Goal: Navigation & Orientation: Find specific page/section

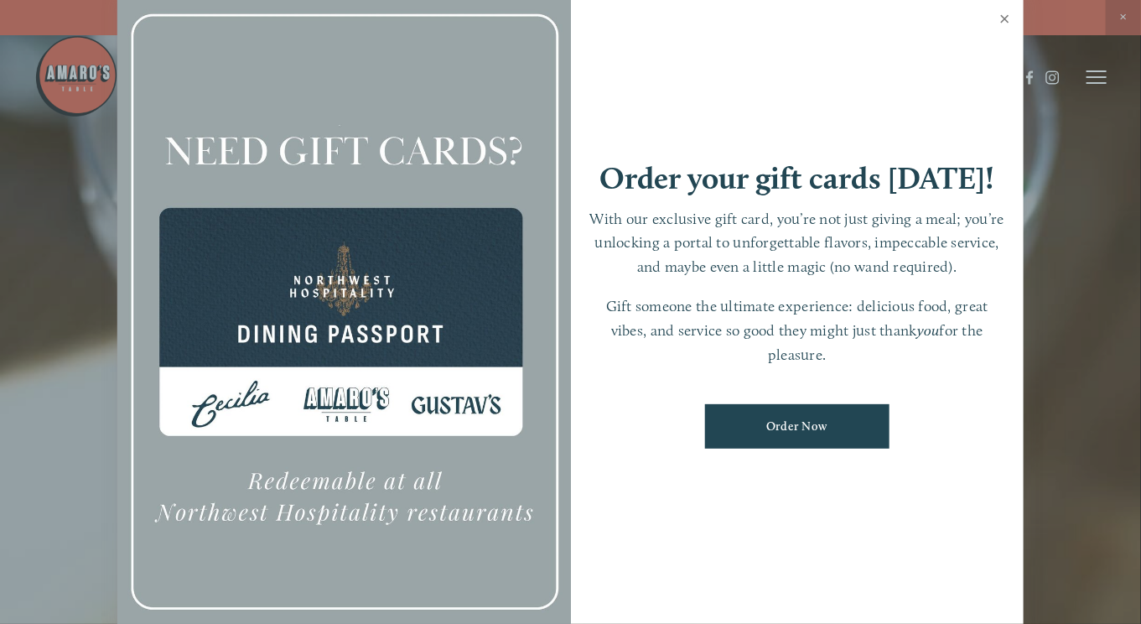
click at [1002, 16] on link "Close" at bounding box center [1004, 20] width 33 height 47
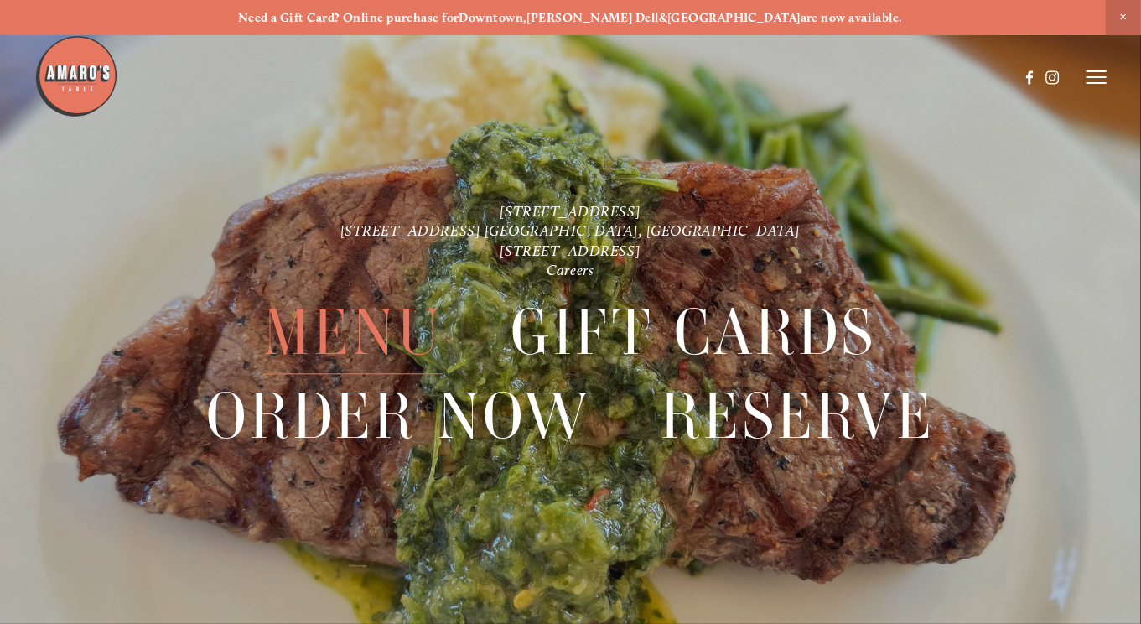
click at [361, 324] on span "Menu" at bounding box center [352, 333] width 179 height 83
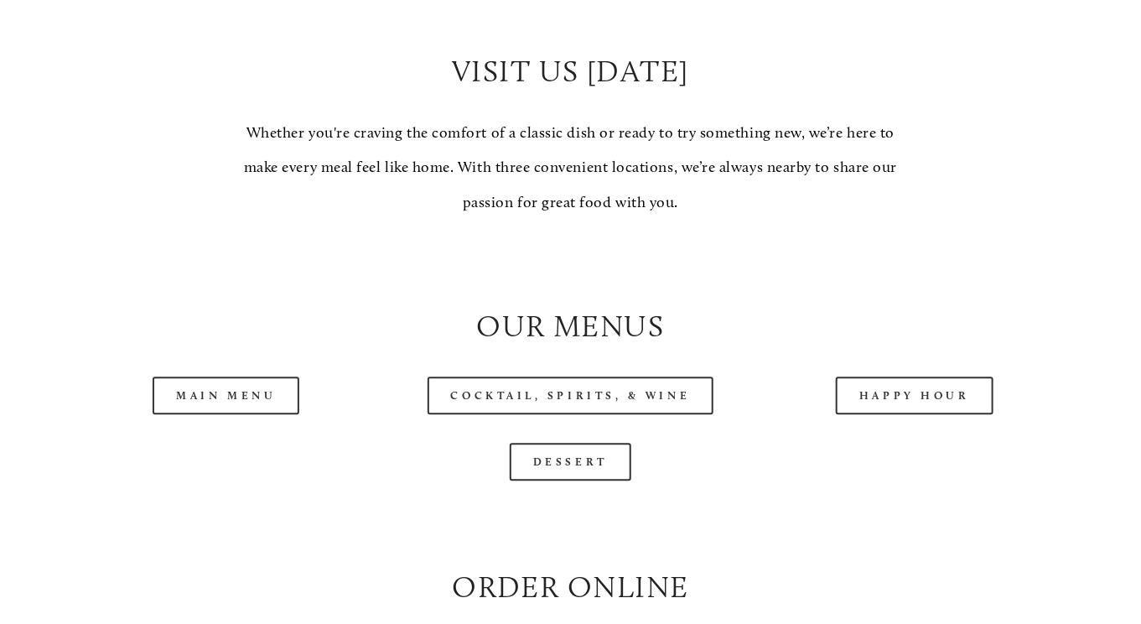
scroll to position [1425, 0]
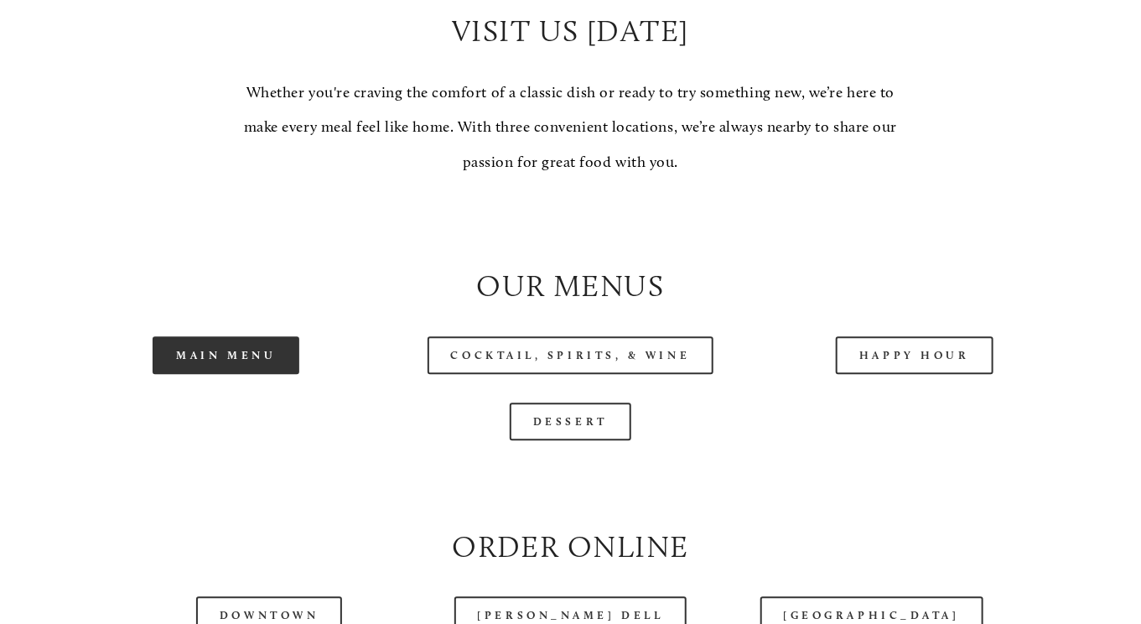
click at [234, 355] on link "Main Menu" at bounding box center [226, 355] width 147 height 38
